Goal: Task Accomplishment & Management: Use online tool/utility

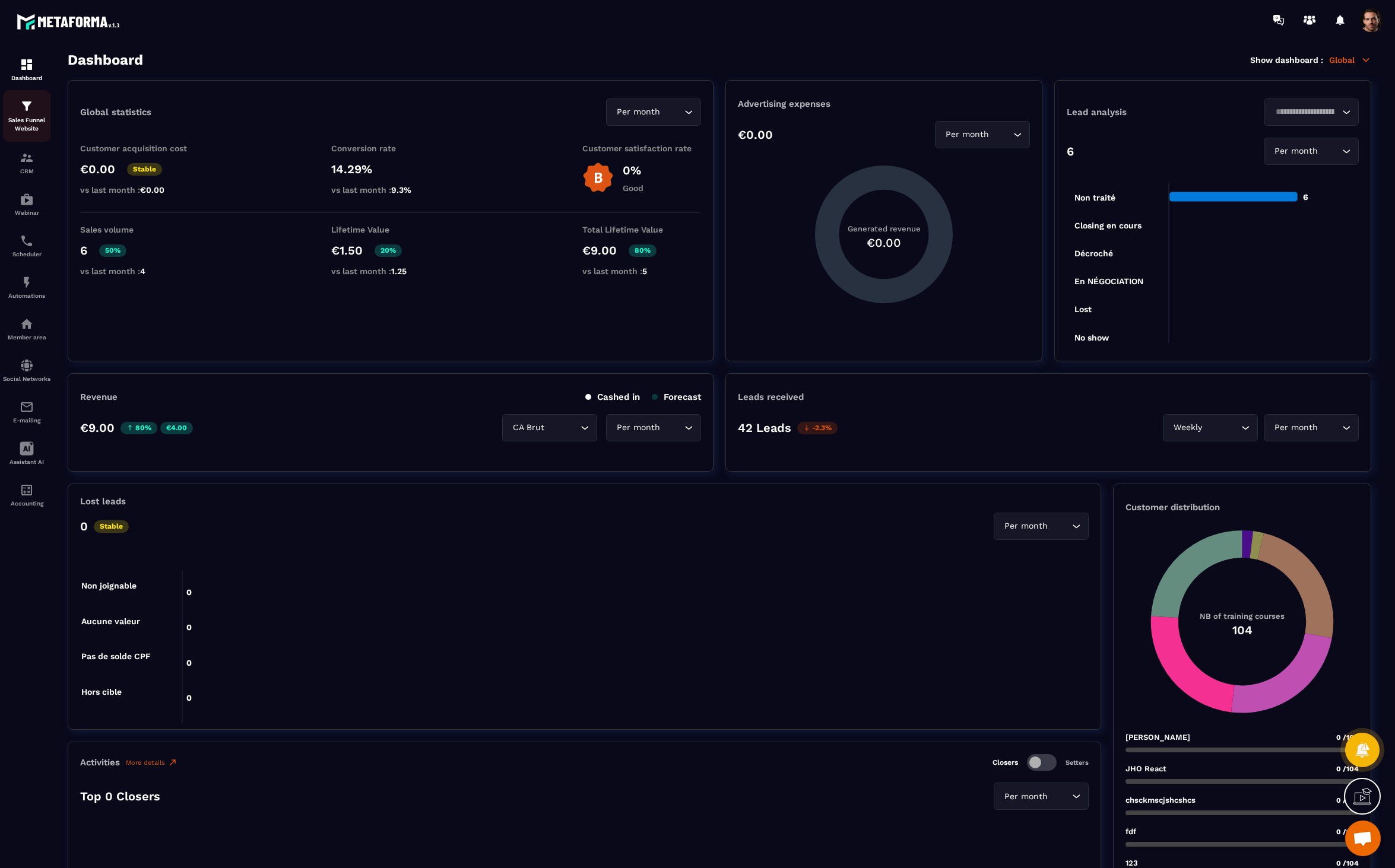
click at [28, 114] on div "Sales Funnel Website" at bounding box center [26, 116] width 48 height 34
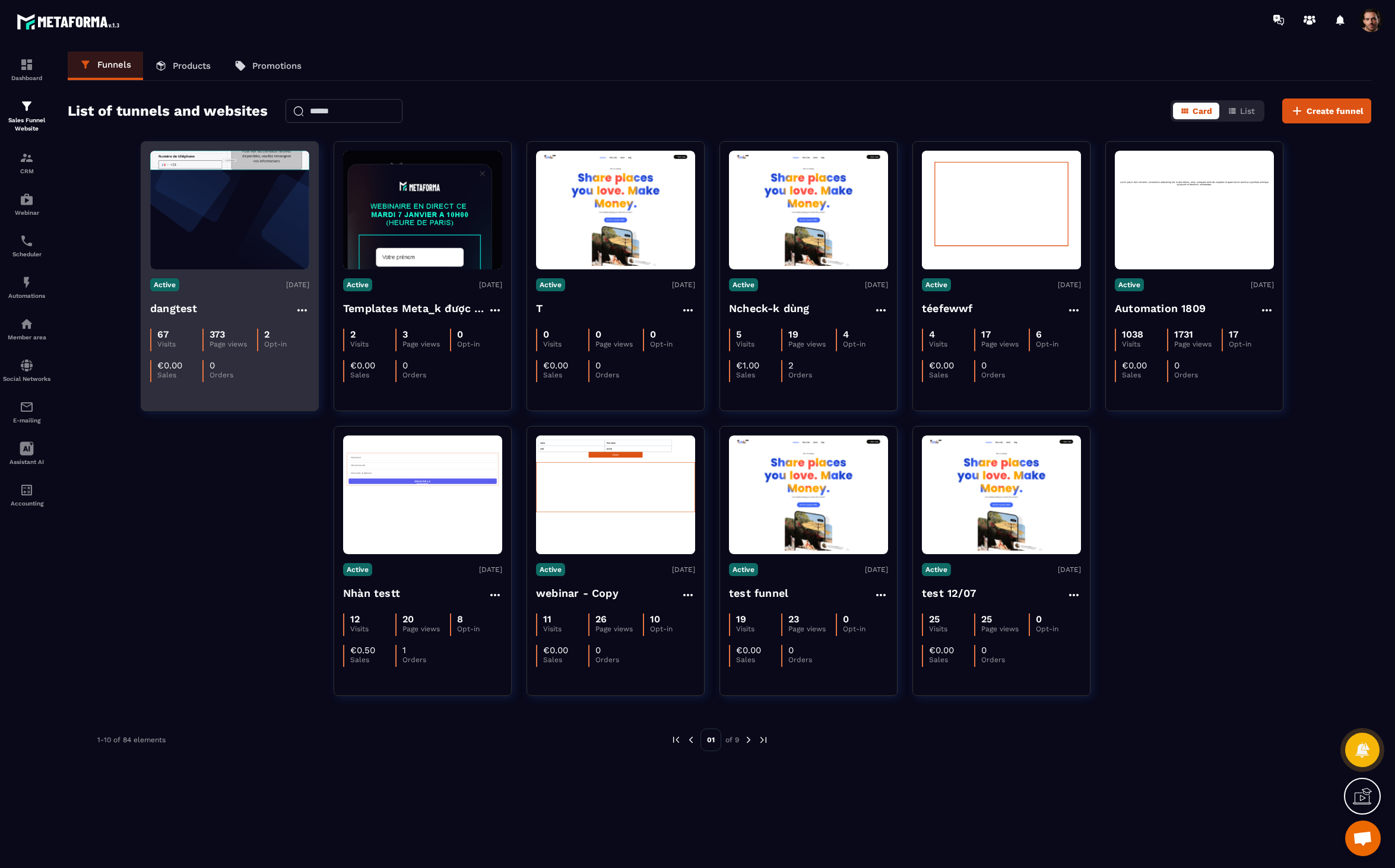
click at [261, 221] on figure at bounding box center [230, 210] width 159 height 119
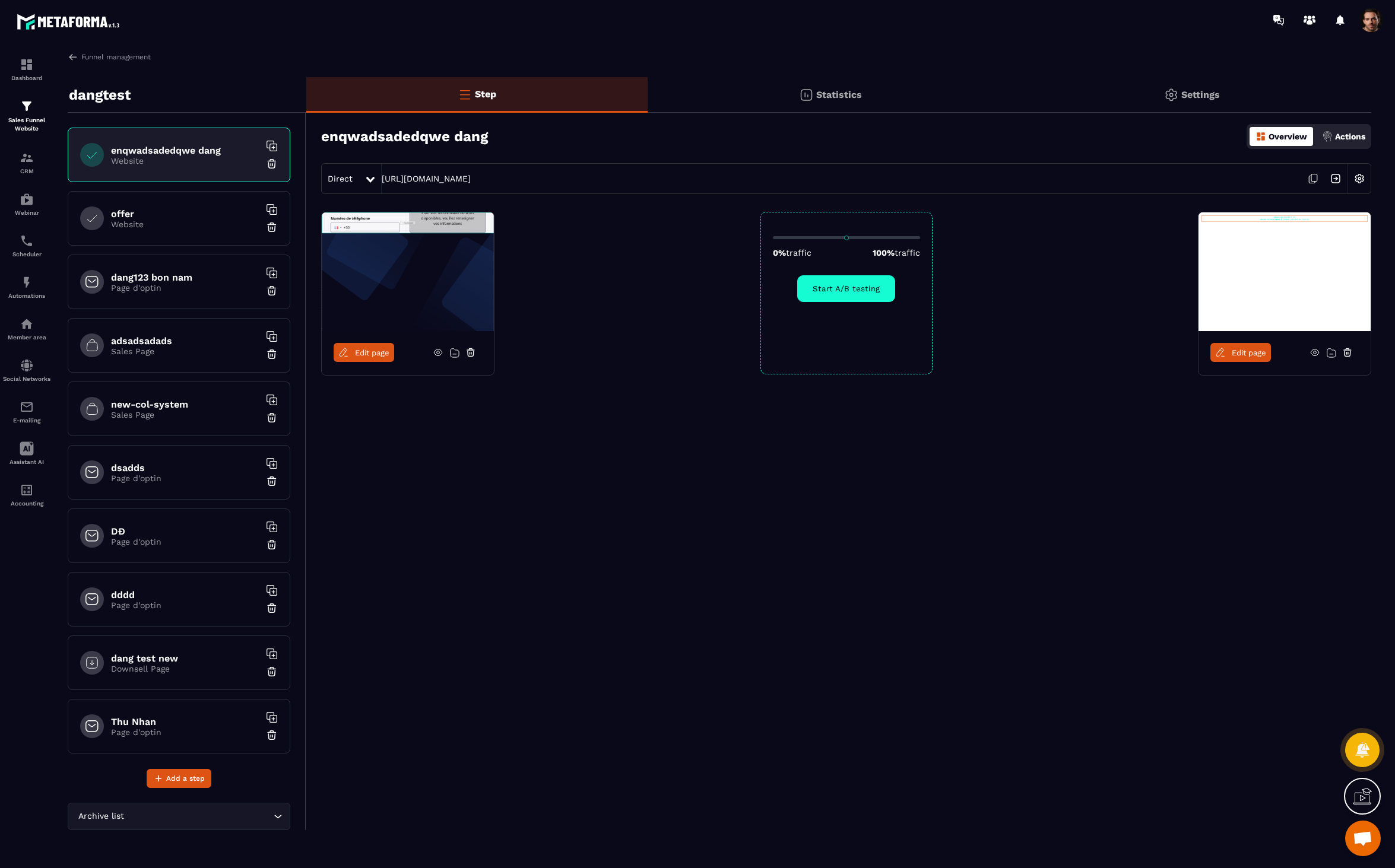
click at [381, 348] on span "Edit page" at bounding box center [372, 353] width 35 height 9
